Goal: Task Accomplishment & Management: Complete application form

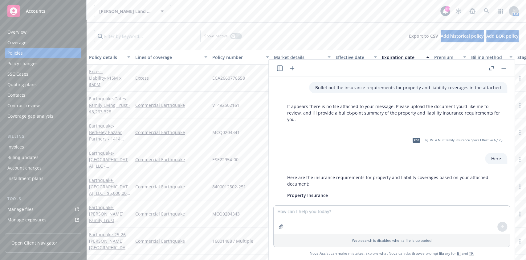
scroll to position [2656, 0]
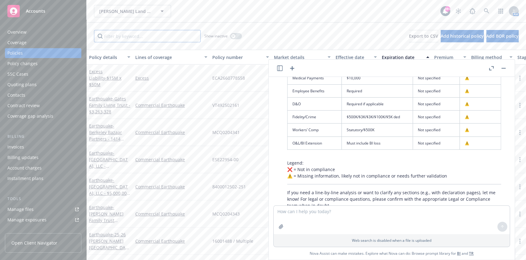
click at [132, 36] on input "Filter by keyword..." at bounding box center [147, 36] width 107 height 12
click at [506, 69] on button "button" at bounding box center [503, 67] width 7 height 7
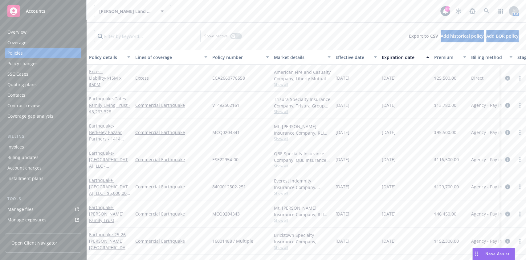
scroll to position [15, 0]
click at [486, 34] on span "Add BOR policy" at bounding box center [502, 36] width 32 height 6
select select "other"
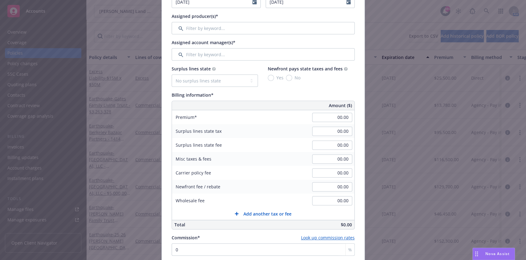
scroll to position [181, 0]
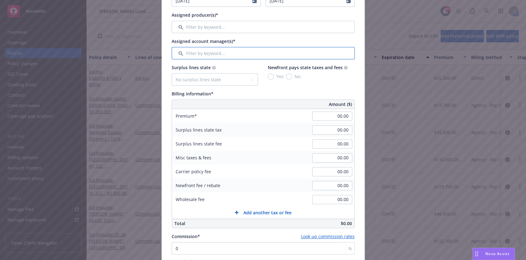
click at [203, 54] on input "Filter by keyword..." at bounding box center [263, 53] width 183 height 12
click at [204, 25] on input "Filter by keyword..." at bounding box center [263, 27] width 183 height 12
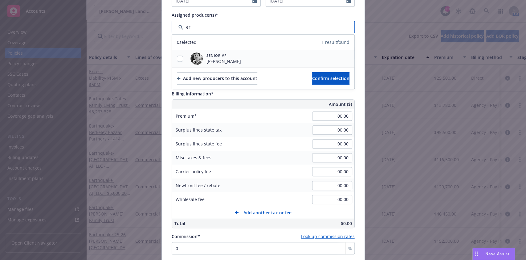
type input "er"
click at [179, 59] on input "checkbox" at bounding box center [180, 58] width 6 height 6
checkbox input "true"
click at [312, 74] on button "Confirm selection" at bounding box center [330, 78] width 37 height 12
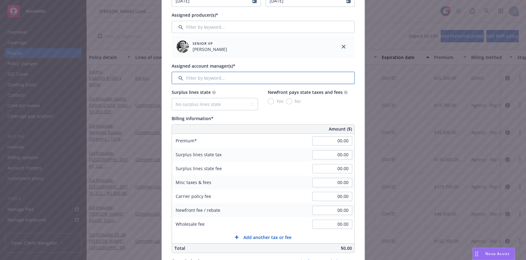
click at [219, 73] on input "Filter by keyword..." at bounding box center [263, 78] width 183 height 12
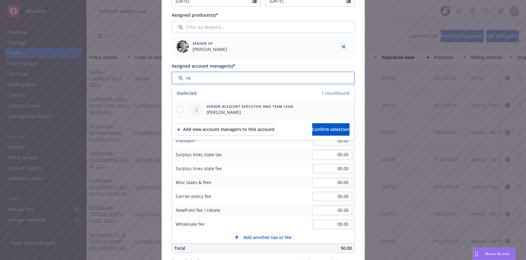
type input "r"
type input "jake"
click at [221, 108] on span "Senior Account Executive and Team Lead" at bounding box center [250, 106] width 87 height 5
click at [177, 110] on input "checkbox" at bounding box center [180, 109] width 6 height 6
checkbox input "true"
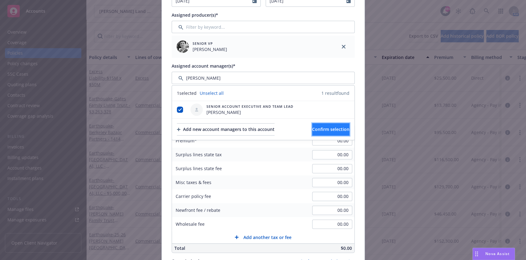
click at [320, 130] on span "Confirm selection" at bounding box center [330, 129] width 37 height 6
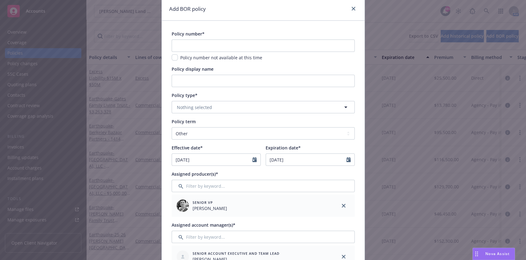
scroll to position [22, 0]
select select "8"
click at [220, 164] on input "08/20/2025" at bounding box center [212, 160] width 80 height 12
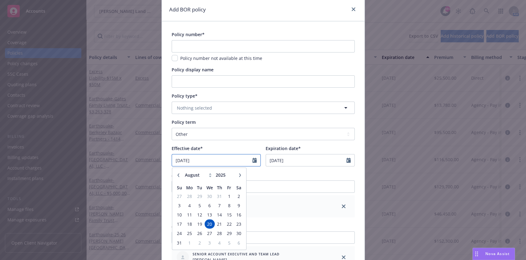
click at [175, 159] on input "08/20/2025" at bounding box center [212, 160] width 80 height 12
click at [180, 159] on input "10/20/2025" at bounding box center [212, 160] width 80 height 12
type input "10/22/2024"
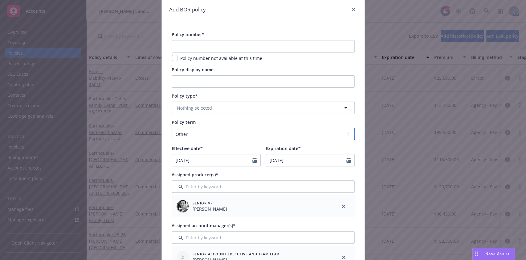
click at [209, 134] on select "Select policy term 12 Month 6 Month 4 Month 3 Month 2 Month 1 Month 36 Month (3…" at bounding box center [263, 134] width 183 height 12
select select "12"
click at [172, 128] on select "Select policy term 12 Month 6 Month 4 Month 3 Month 2 Month 1 Month 36 Month (3…" at bounding box center [263, 134] width 183 height 12
type input "10/22/2025"
click at [235, 146] on div "Effective date*" at bounding box center [216, 148] width 89 height 6
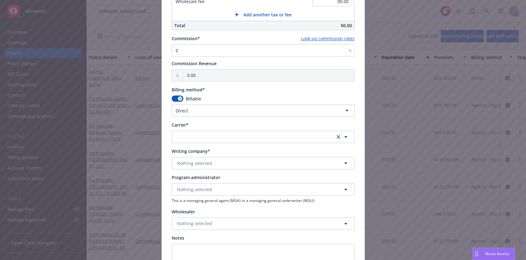
scroll to position [429, 0]
click at [174, 95] on button "button" at bounding box center [178, 97] width 12 height 6
select select
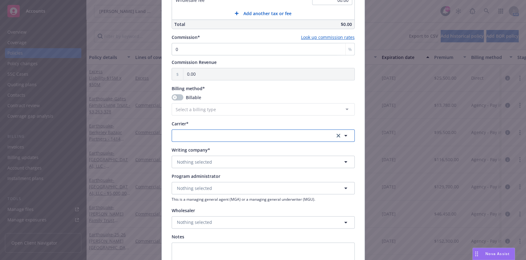
click at [200, 133] on button "button" at bounding box center [263, 135] width 183 height 12
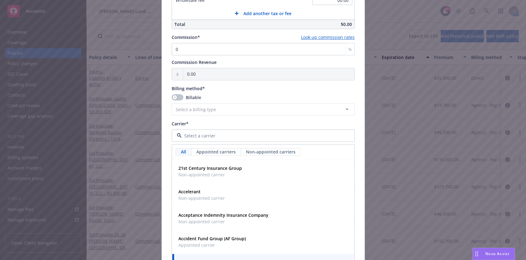
click at [219, 120] on div "Carrier*" at bounding box center [263, 123] width 183 height 6
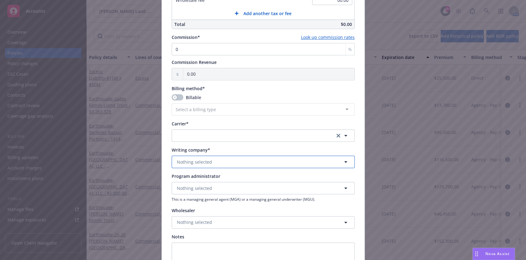
click at [201, 161] on span "Nothing selected" at bounding box center [194, 161] width 35 height 6
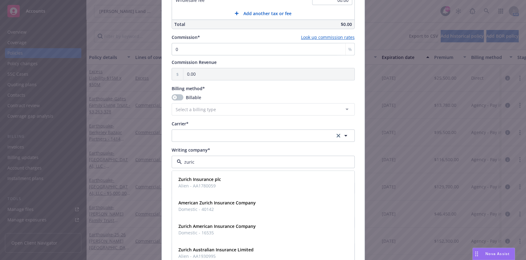
type input "zurich"
click at [229, 229] on span "Domestic - 16535" at bounding box center [216, 232] width 77 height 6
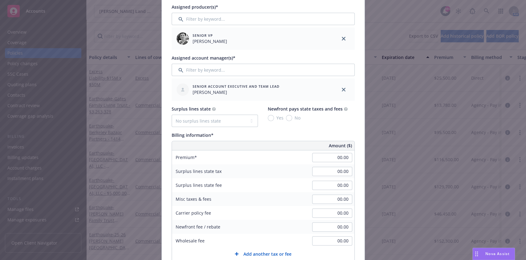
scroll to position [182, 0]
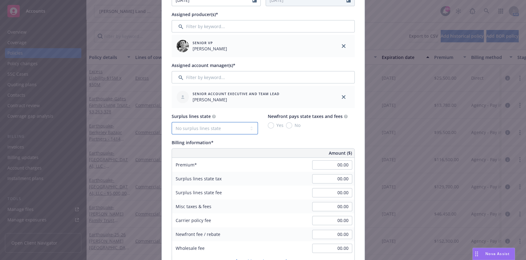
click at [220, 127] on select "No surplus lines state Alaska Alabama Arkansas Arizona California Colorado Conn…" at bounding box center [215, 128] width 86 height 12
click at [284, 137] on div "Surplus lines state No surplus lines state Alaska Alabama Arkansas Arizona Cali…" at bounding box center [263, 195] width 183 height 164
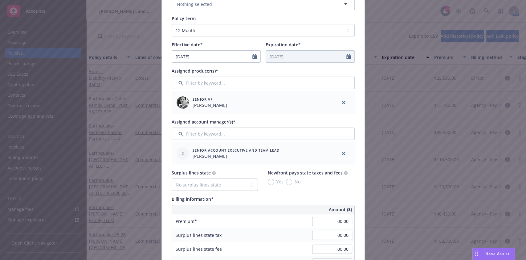
scroll to position [0, 0]
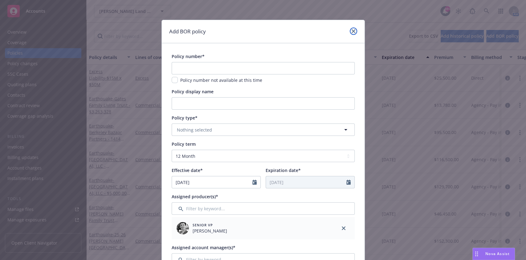
click at [352, 29] on icon "close" at bounding box center [354, 31] width 4 height 4
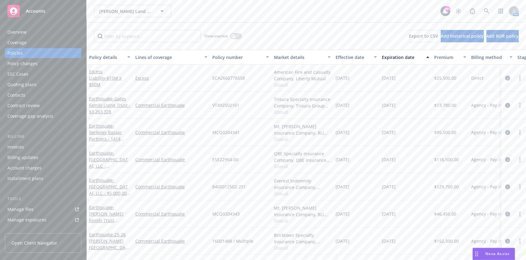
click at [484, 253] on div "Nova Assist" at bounding box center [498, 253] width 34 height 5
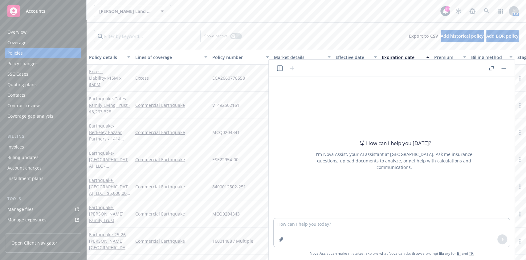
click at [279, 68] on icon "button" at bounding box center [280, 68] width 6 height 6
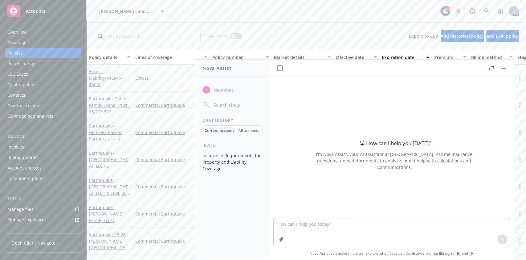
click at [234, 162] on button "Insurance Requirements for Property and Liability Coverage" at bounding box center [232, 161] width 64 height 23
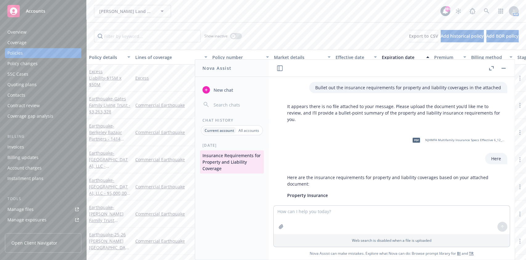
click at [325, 149] on div "pdf NJHMFA Multifamily Insurance Specs Effective 6_12_25.pdf Here" at bounding box center [394, 148] width 236 height 32
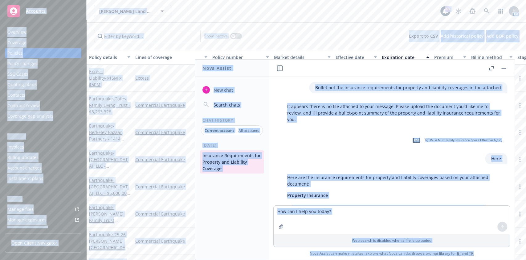
click at [325, 149] on div "pdf NJHMFA Multifamily Insurance Specs Effective 6_12_25.pdf Here" at bounding box center [394, 148] width 236 height 32
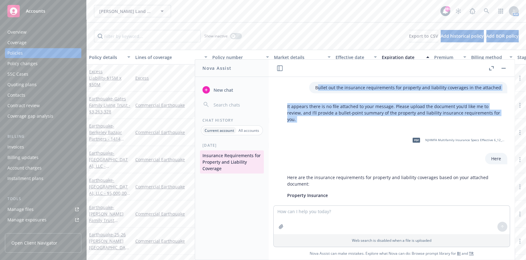
drag, startPoint x: 318, startPoint y: 86, endPoint x: 331, endPoint y: 139, distance: 54.3
click at [331, 139] on div "Bullet out the insurance requirements for property and liability coverages in t…" at bounding box center [391, 141] width 241 height 128
click at [331, 139] on div "pdf NJHMFA Multifamily Insurance Specs Effective 6_12_25.pdf Here" at bounding box center [394, 148] width 236 height 32
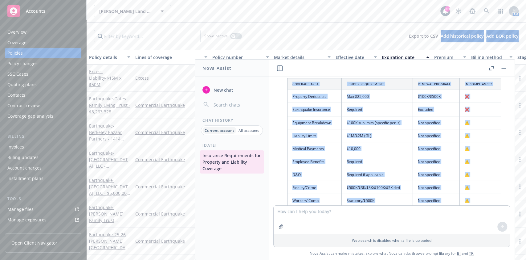
scroll to position [2656, 0]
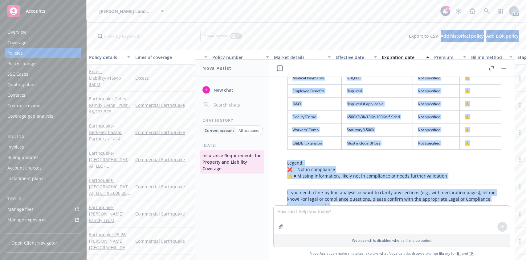
drag, startPoint x: 316, startPoint y: 86, endPoint x: 374, endPoint y: 222, distance: 147.8
click at [374, 222] on div "Bullet out the insurance requirements for property and liability coverages in t…" at bounding box center [392, 168] width 246 height 182
copy div "Bullet out the insurance requirements for property and liability coverages in t…"
